Goal: Navigation & Orientation: Find specific page/section

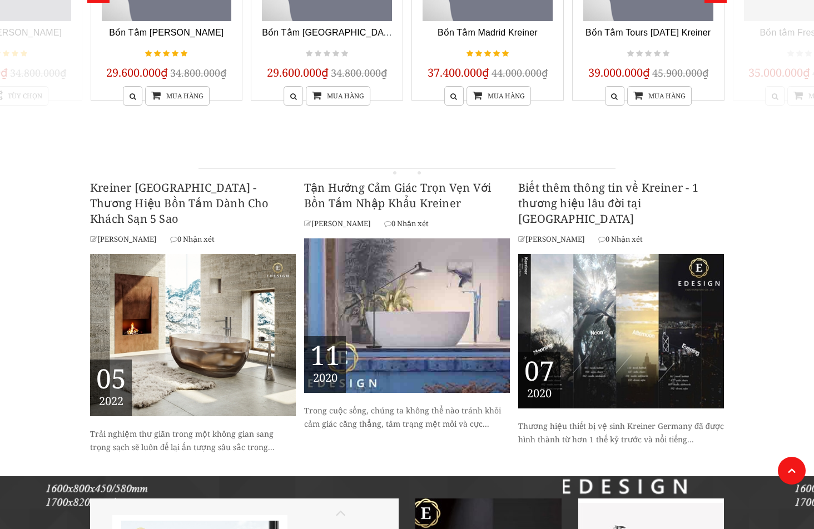
scroll to position [282, 0]
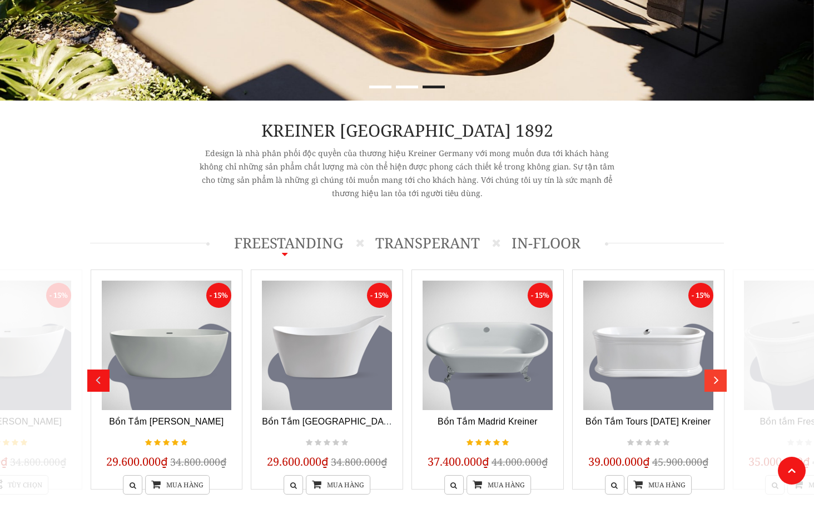
click at [715, 382] on div "next" at bounding box center [717, 377] width 14 height 14
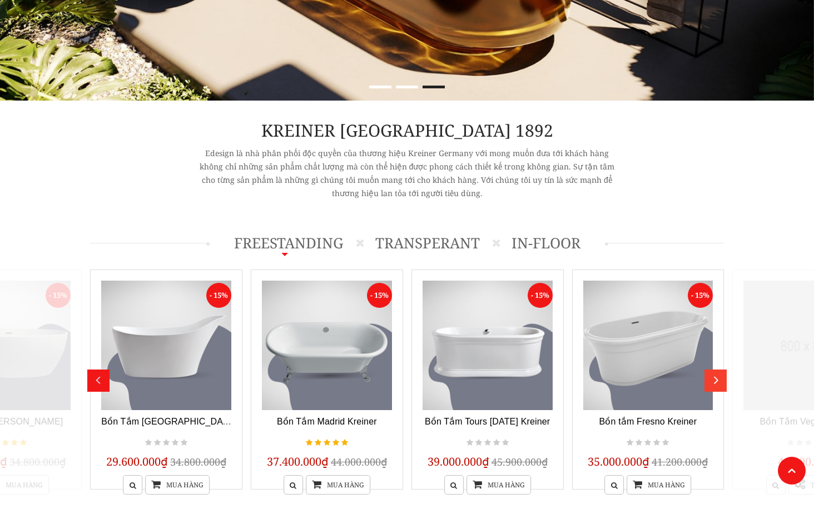
click at [715, 382] on div "next" at bounding box center [717, 377] width 14 height 14
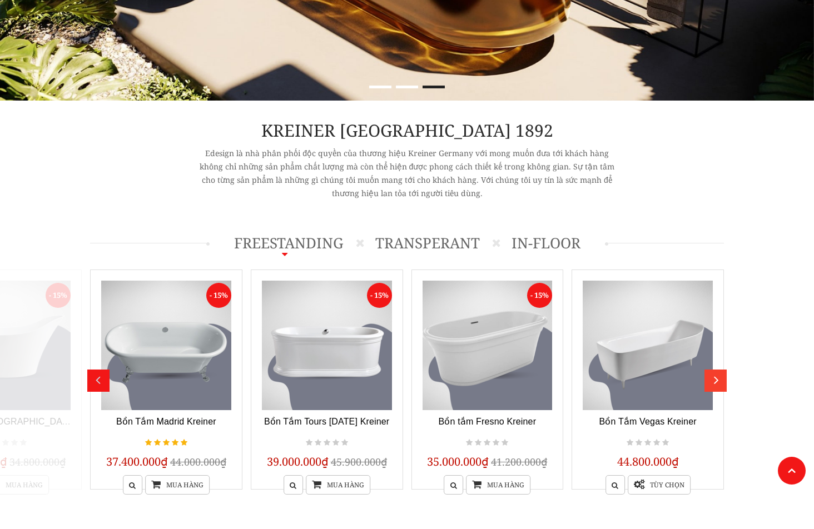
click at [715, 382] on div "next" at bounding box center [717, 377] width 14 height 14
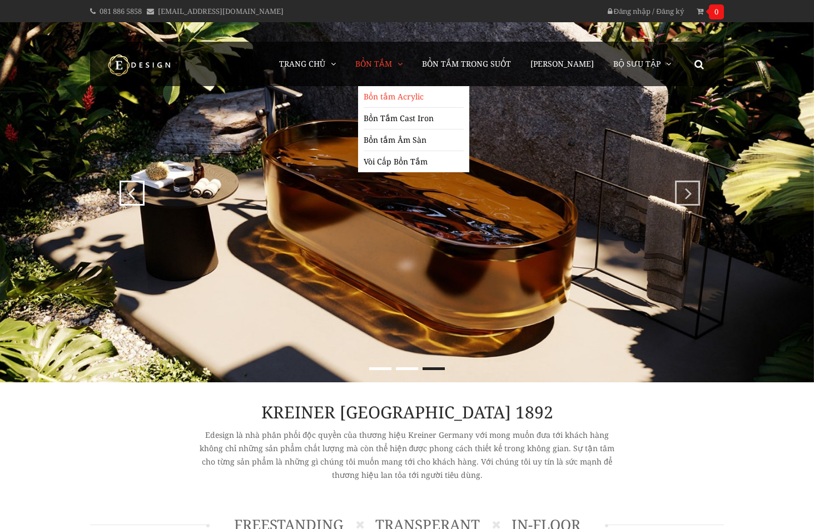
click at [425, 98] on link "Bồn tắm Acrylic" at bounding box center [414, 97] width 100 height 22
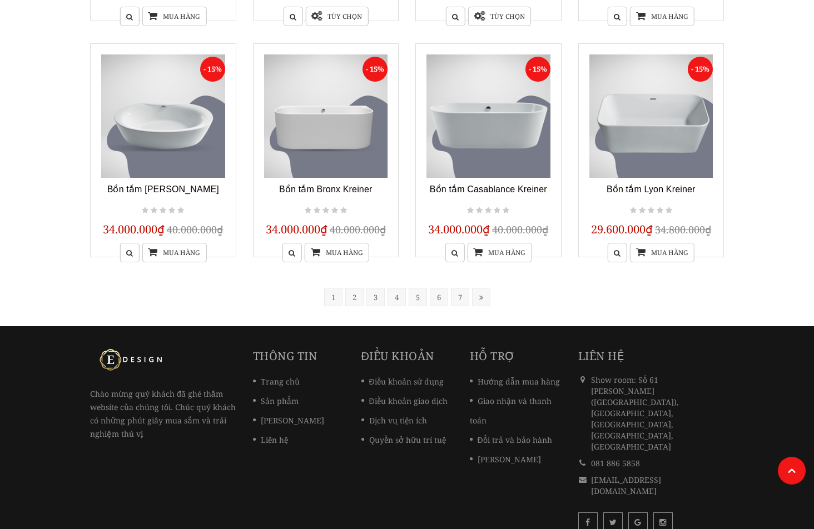
scroll to position [895, 0]
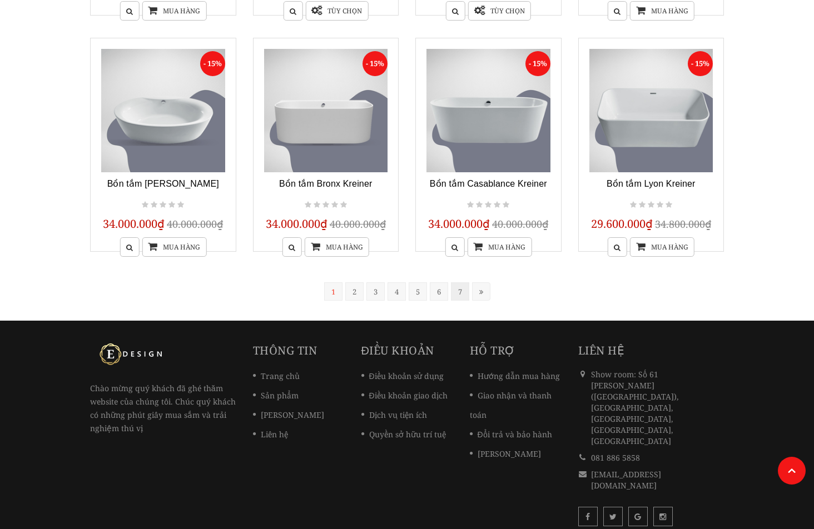
click at [457, 296] on link "7" at bounding box center [460, 291] width 18 height 18
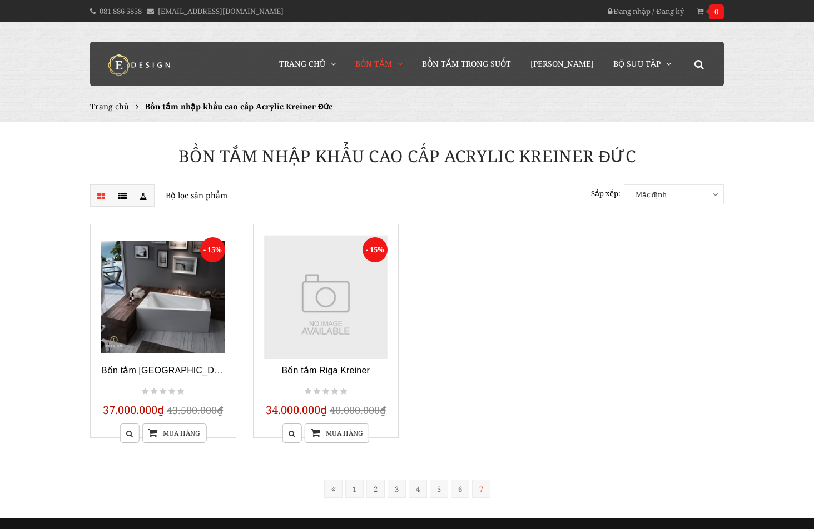
scroll to position [56, 0]
